Goal: Find specific page/section: Find specific page/section

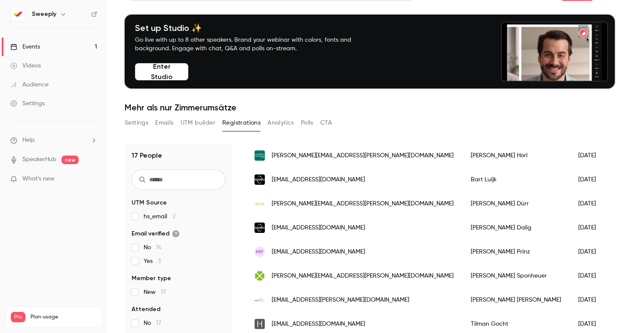
scroll to position [107, 0]
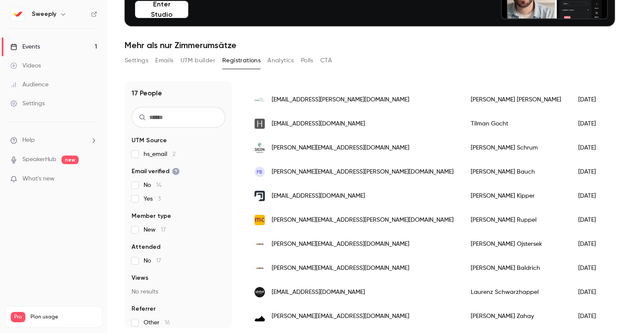
scroll to position [84, 0]
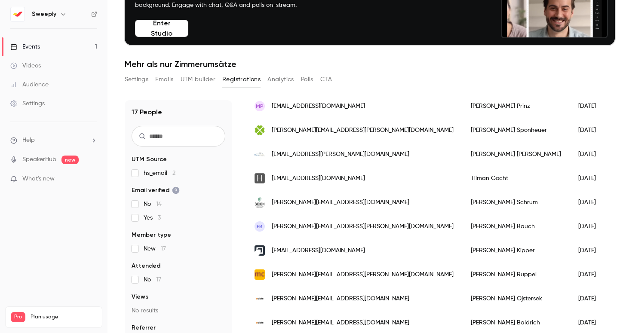
scroll to position [244, 0]
